Goal: Navigation & Orientation: Find specific page/section

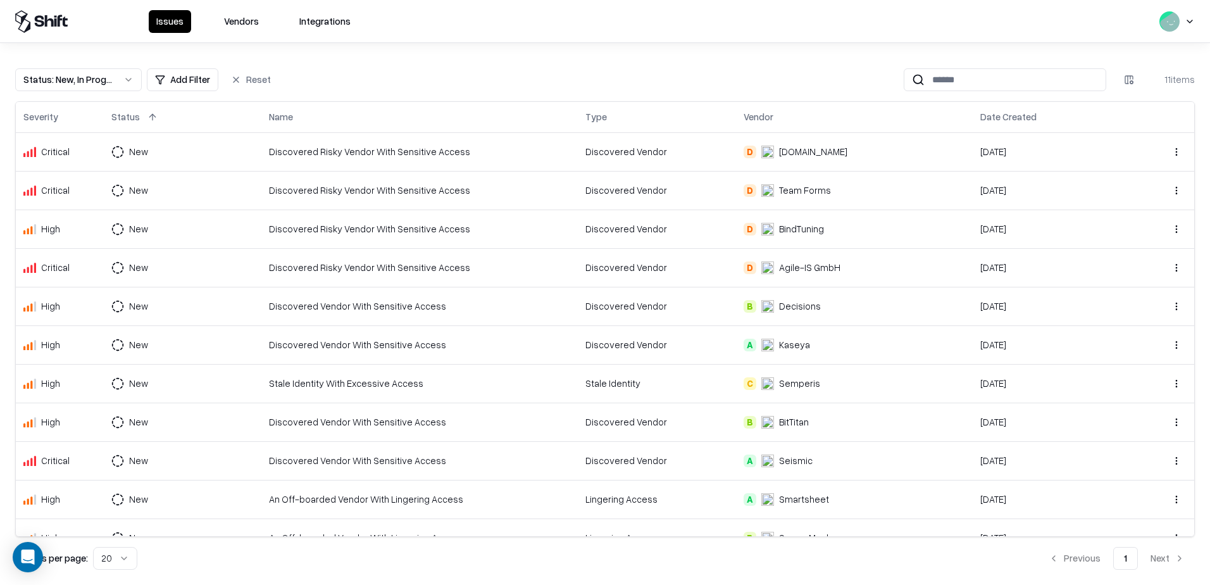
click at [317, 27] on button "Integrations" at bounding box center [325, 21] width 66 height 23
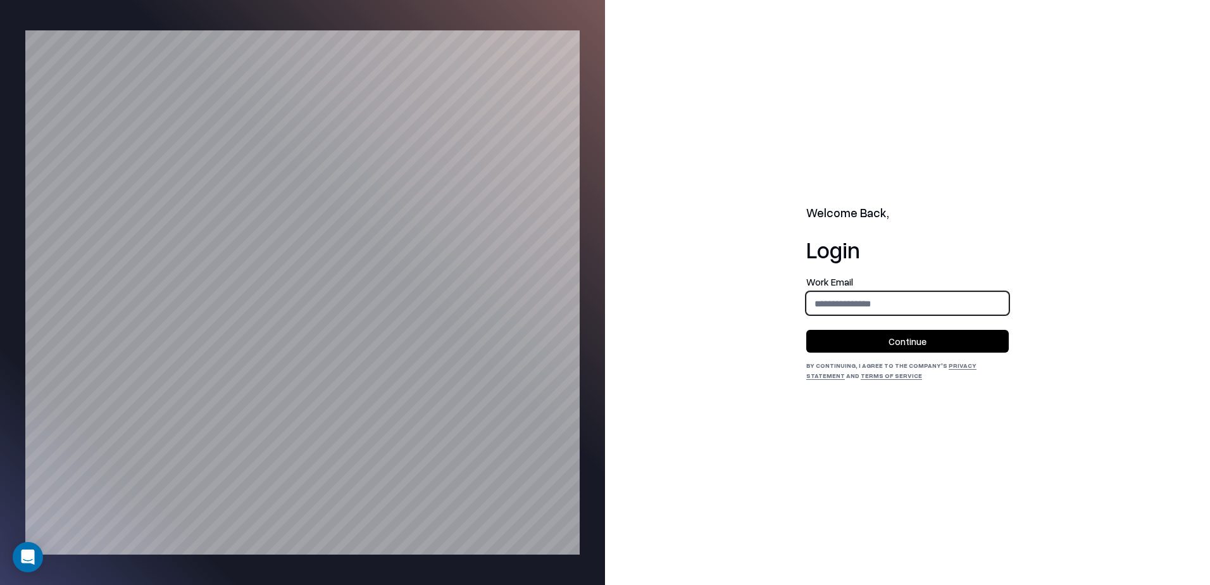
click at [869, 301] on input "email" at bounding box center [907, 303] width 201 height 23
type input "**********"
click at [869, 348] on button "Continue" at bounding box center [907, 341] width 203 height 23
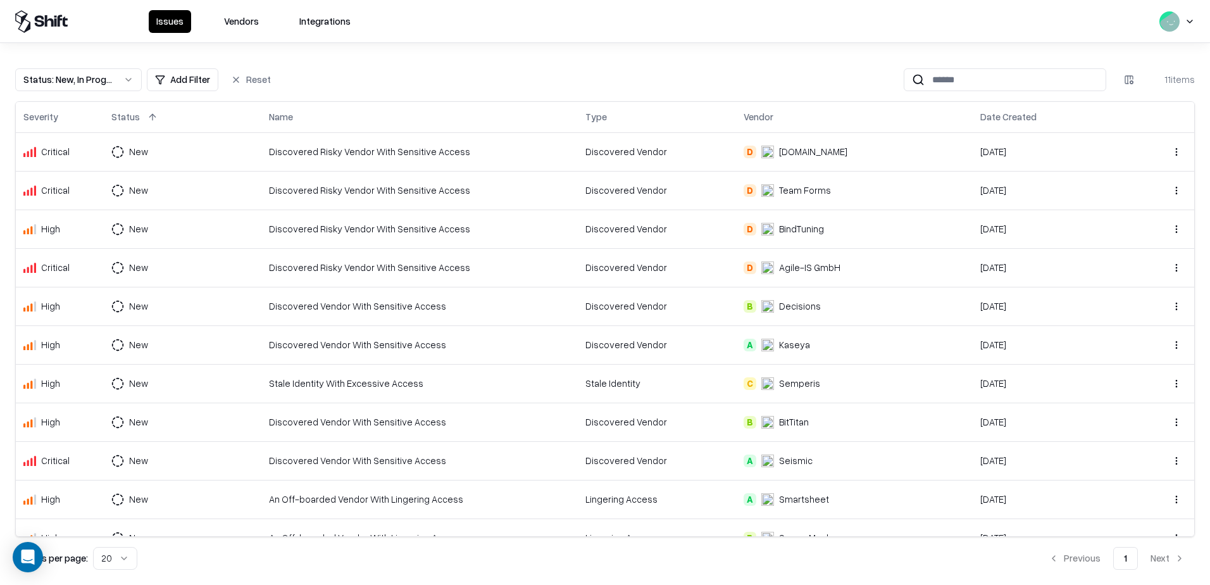
click at [313, 20] on button "Integrations" at bounding box center [325, 21] width 66 height 23
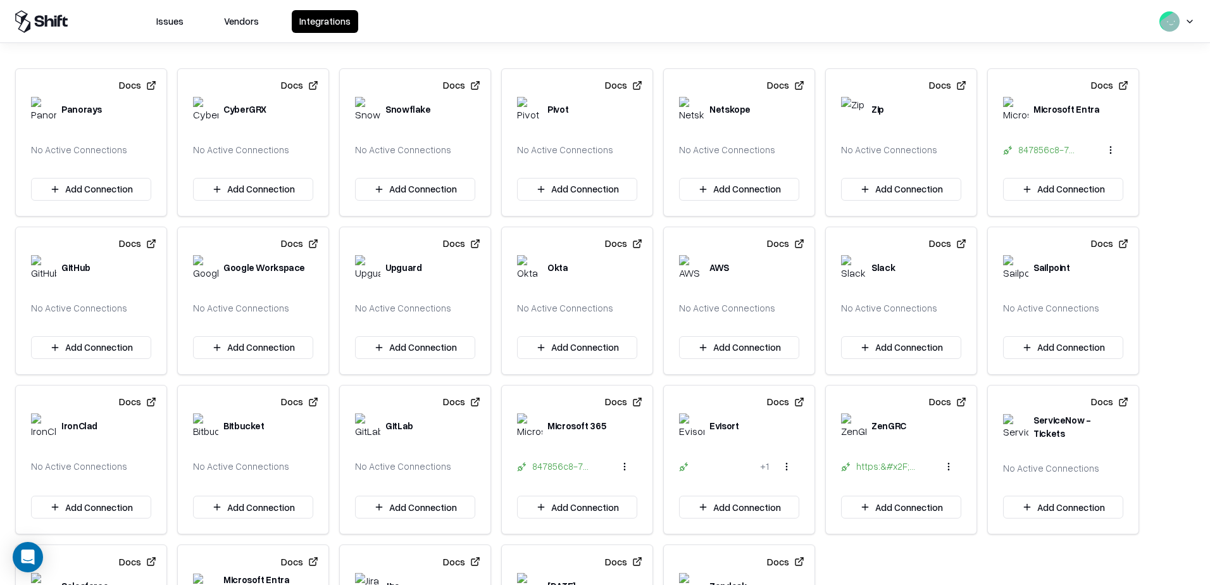
click at [241, 22] on button "Vendors" at bounding box center [241, 21] width 50 height 23
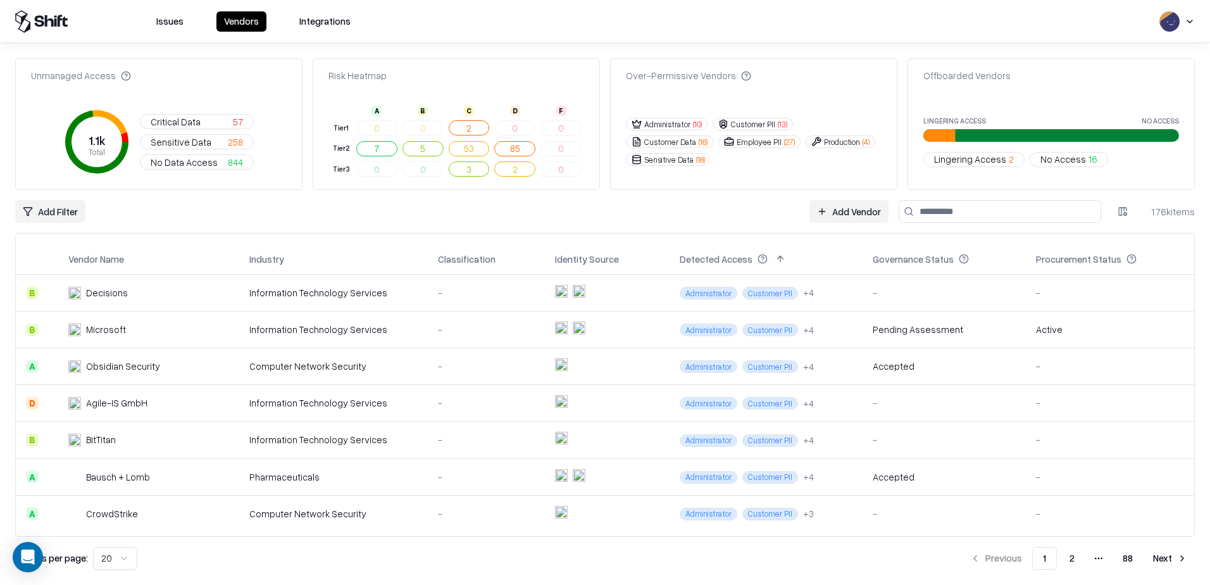
click at [161, 14] on button "Issues" at bounding box center [170, 21] width 42 height 20
